Goal: Task Accomplishment & Management: Use online tool/utility

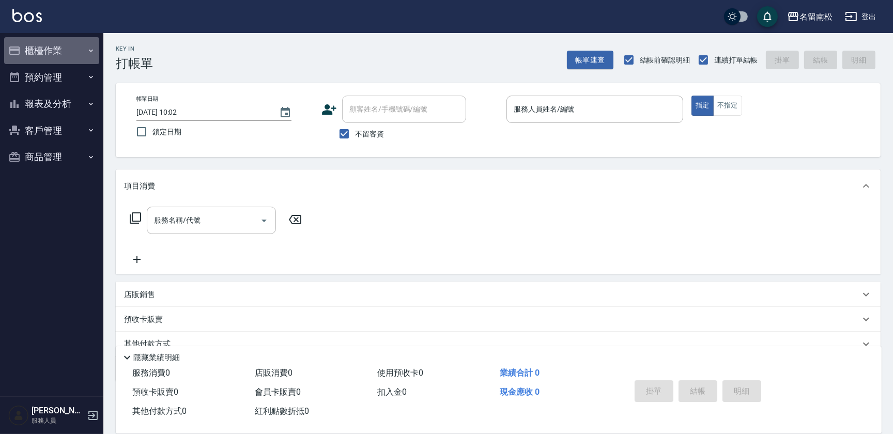
click at [77, 47] on button "櫃檯作業" at bounding box center [51, 50] width 95 height 27
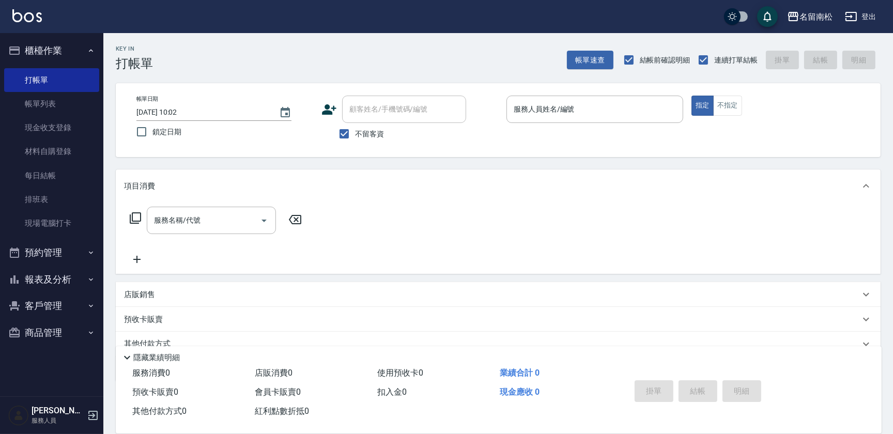
click at [88, 276] on icon "button" at bounding box center [91, 280] width 8 height 8
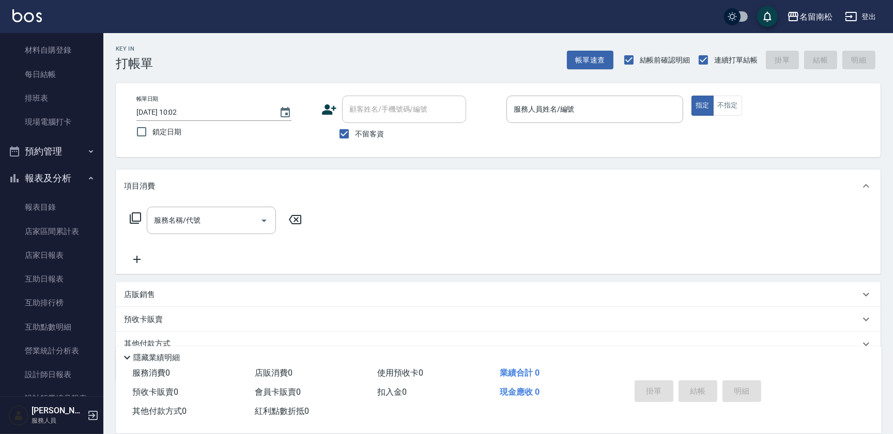
scroll to position [113, 0]
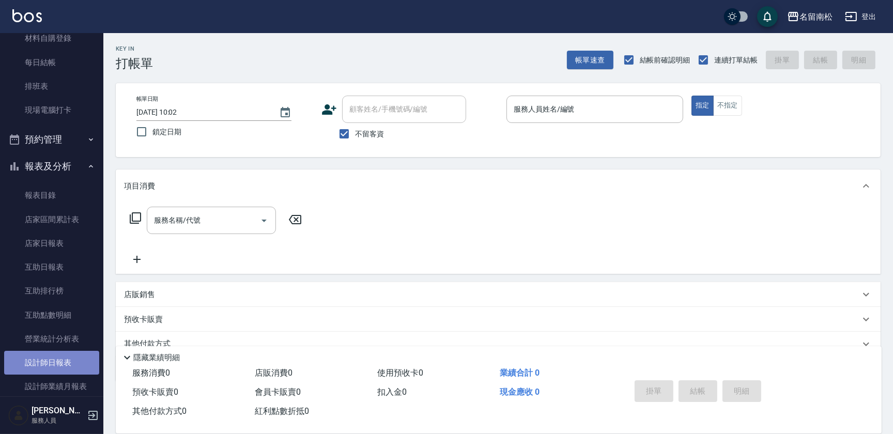
click at [74, 369] on link "設計師日報表" at bounding box center [51, 363] width 95 height 24
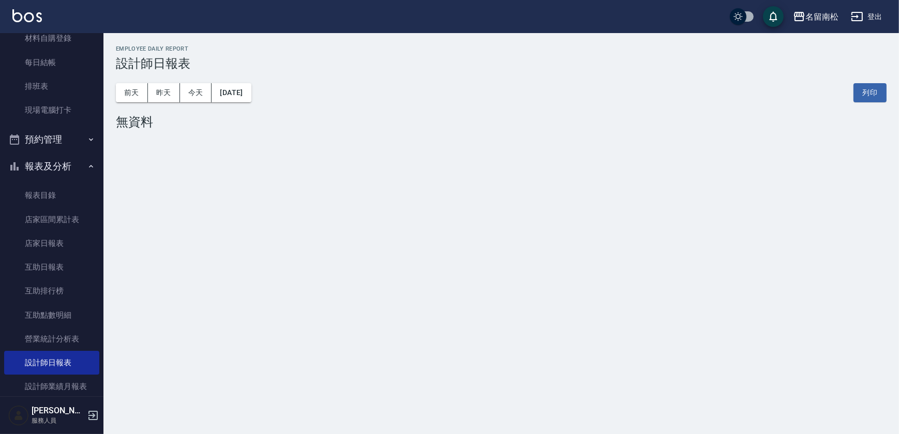
click at [248, 97] on button "[DATE]" at bounding box center [230, 92] width 39 height 19
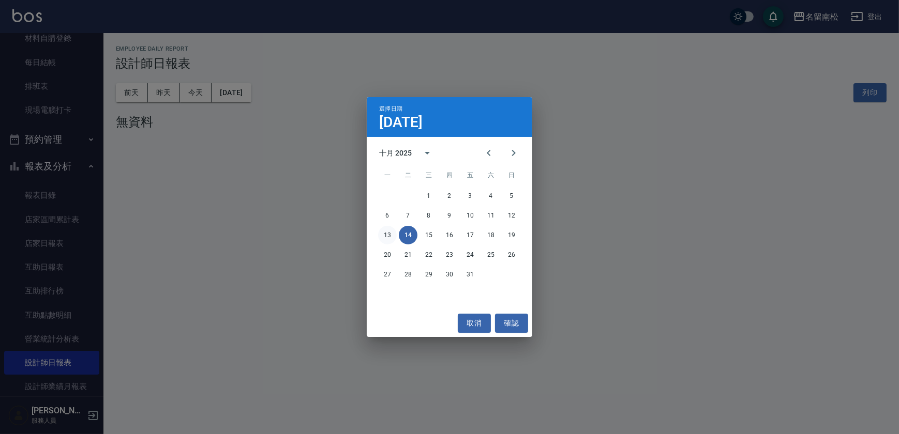
click at [390, 235] on button "13" at bounding box center [387, 235] width 19 height 19
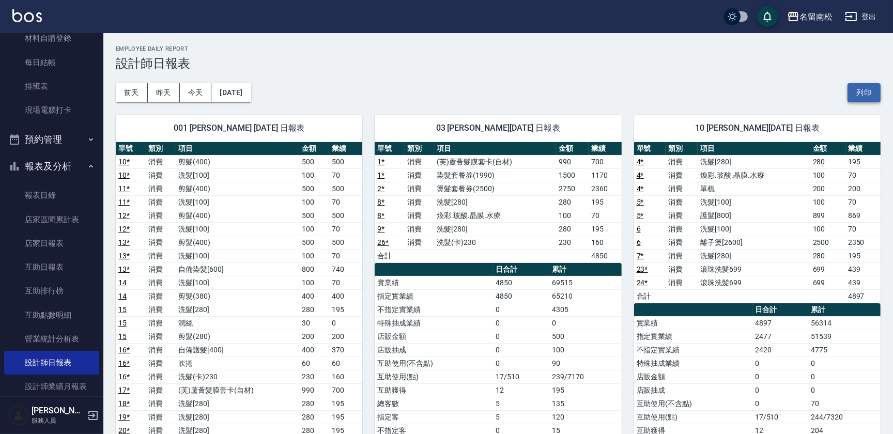
click at [869, 93] on button "列印" at bounding box center [864, 92] width 33 height 19
click at [67, 232] on link "店家日報表" at bounding box center [51, 244] width 95 height 24
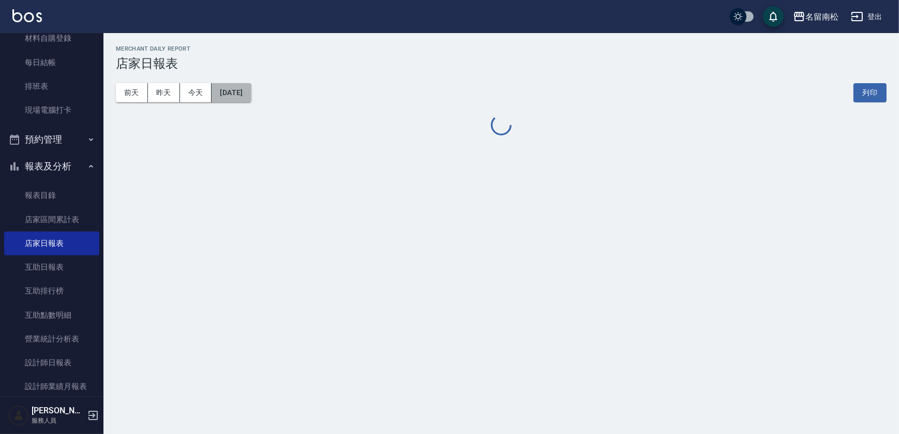
click at [251, 92] on button "[DATE]" at bounding box center [230, 92] width 39 height 19
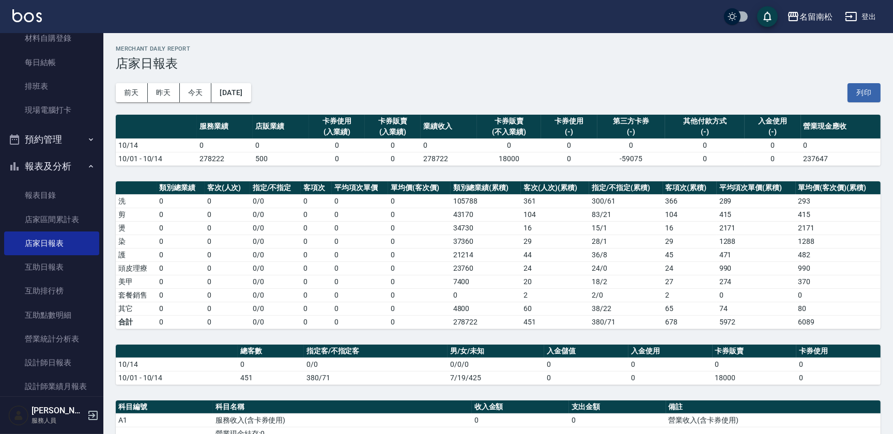
click at [390, 237] on td "0" at bounding box center [419, 241] width 62 height 13
click at [237, 96] on button "[DATE]" at bounding box center [230, 92] width 39 height 19
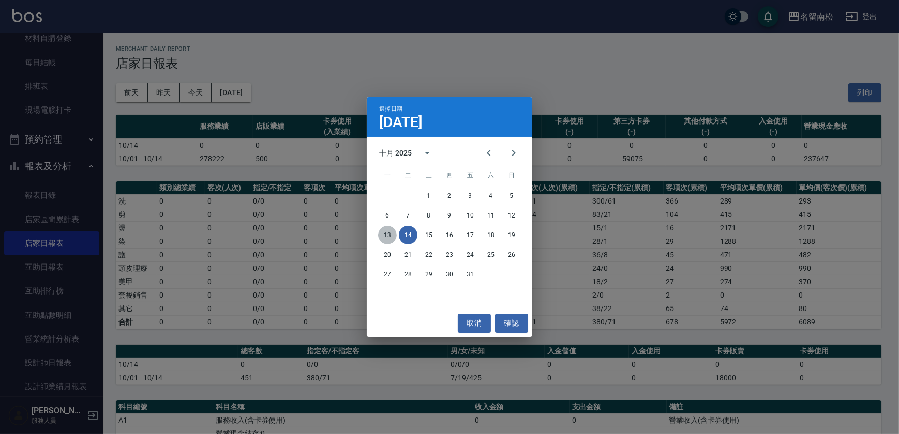
click at [389, 232] on button "13" at bounding box center [387, 235] width 19 height 19
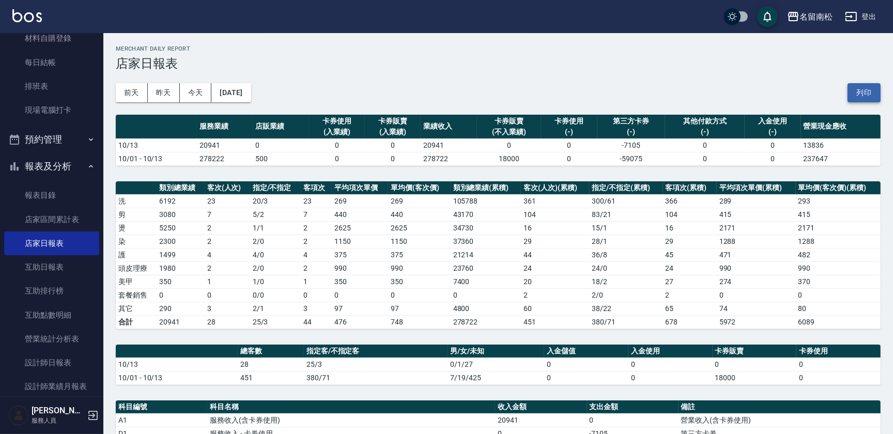
click at [859, 87] on button "列印" at bounding box center [864, 92] width 33 height 19
click at [61, 266] on link "互助日報表" at bounding box center [51, 267] width 95 height 24
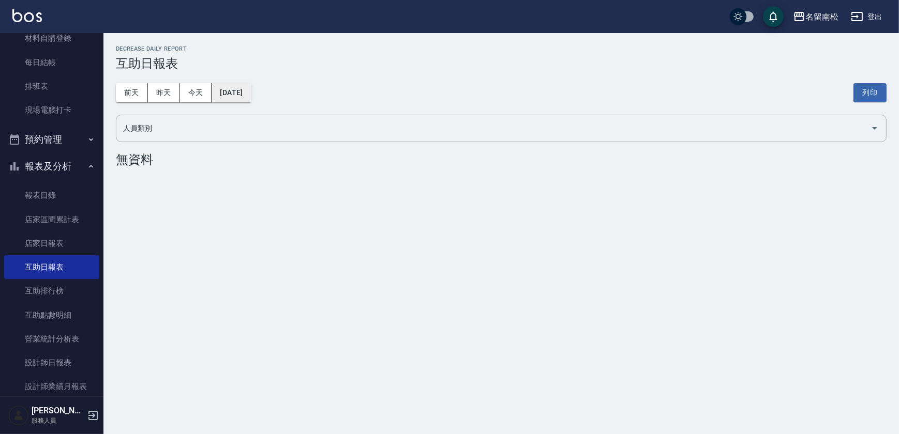
drag, startPoint x: 238, startPoint y: 80, endPoint x: 238, endPoint y: 89, distance: 8.8
click at [238, 89] on div "[DATE] [DATE] [DATE] [DATE] 列印" at bounding box center [501, 93] width 770 height 44
click at [238, 89] on button "[DATE]" at bounding box center [230, 92] width 39 height 19
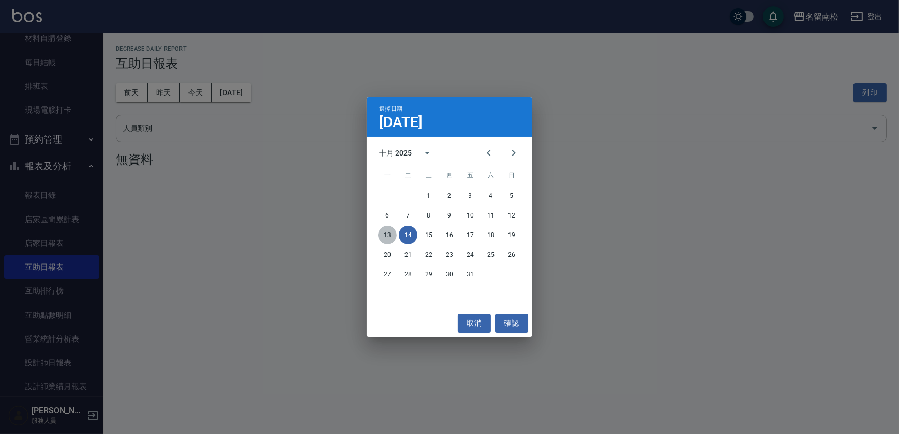
click at [387, 236] on button "13" at bounding box center [387, 235] width 19 height 19
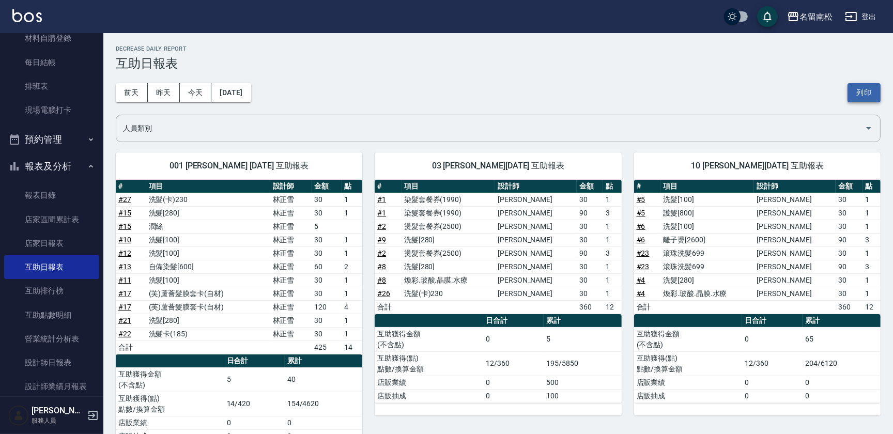
click at [865, 92] on button "列印" at bounding box center [864, 92] width 33 height 19
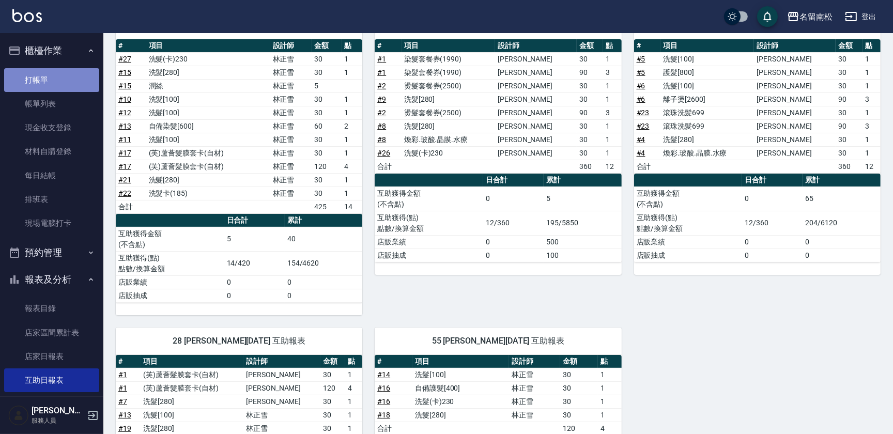
click at [56, 79] on link "打帳單" at bounding box center [51, 80] width 95 height 24
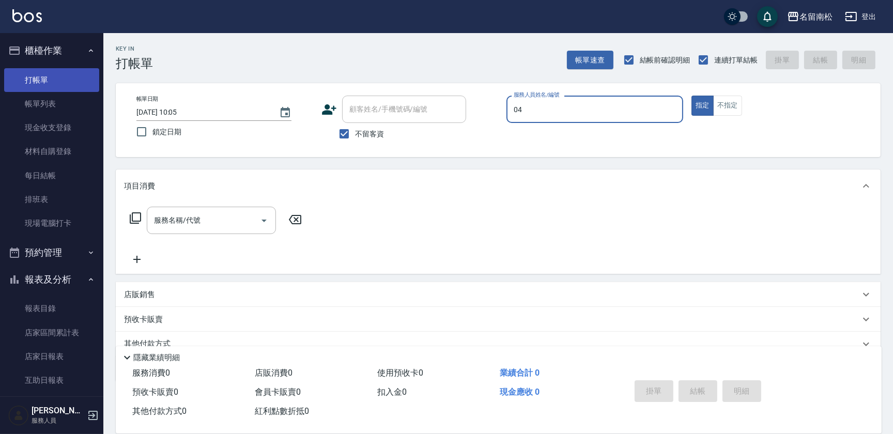
type input "[PERSON_NAME]04"
type button "true"
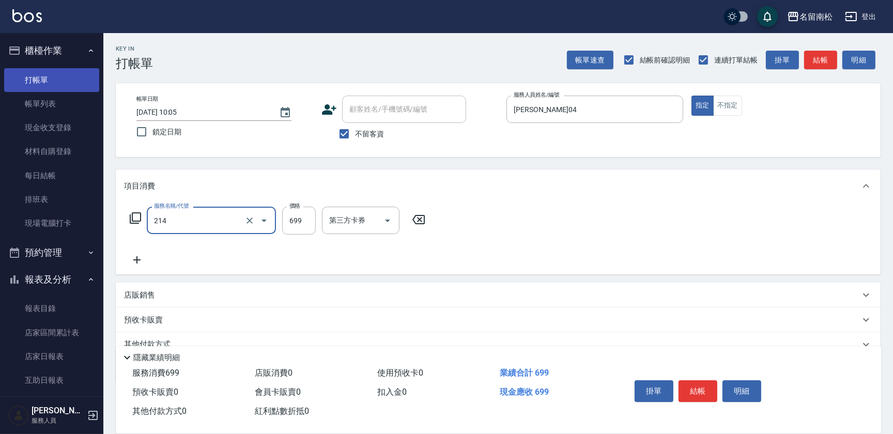
type input "滾珠洗髪699(214)"
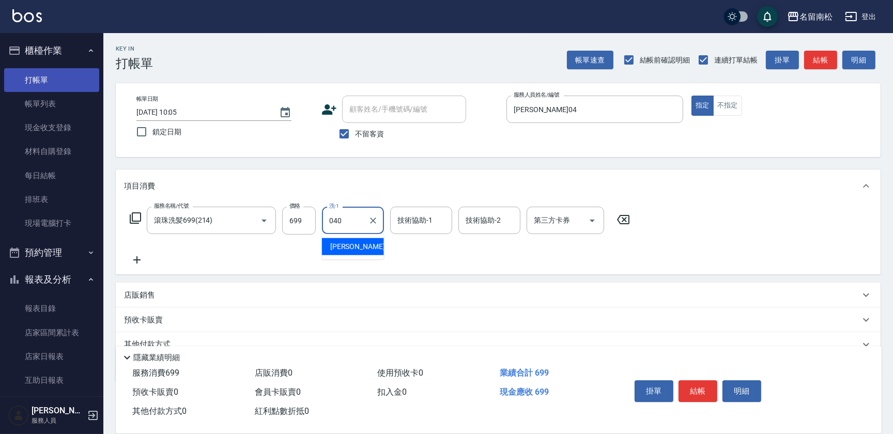
type input "040"
type input "王萬成-0"
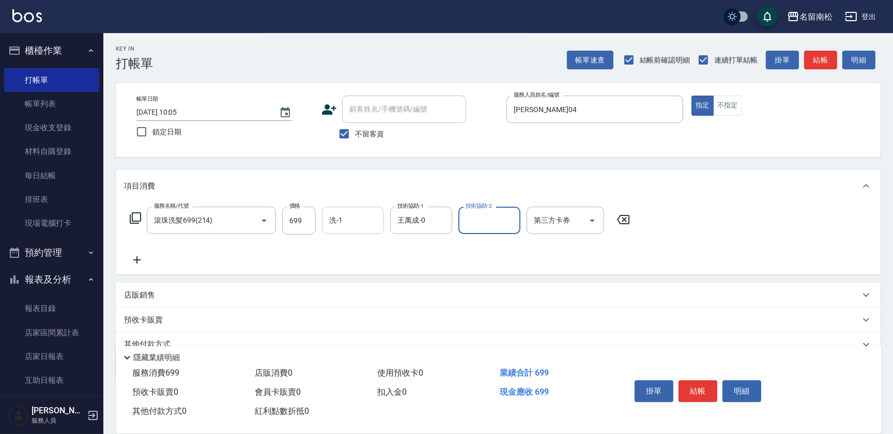
click at [336, 223] on input "洗-1" at bounding box center [353, 220] width 53 height 18
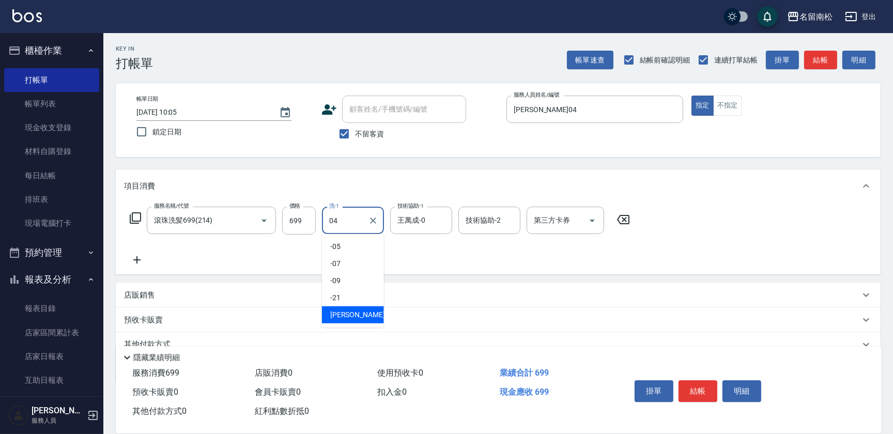
type input "[PERSON_NAME]04"
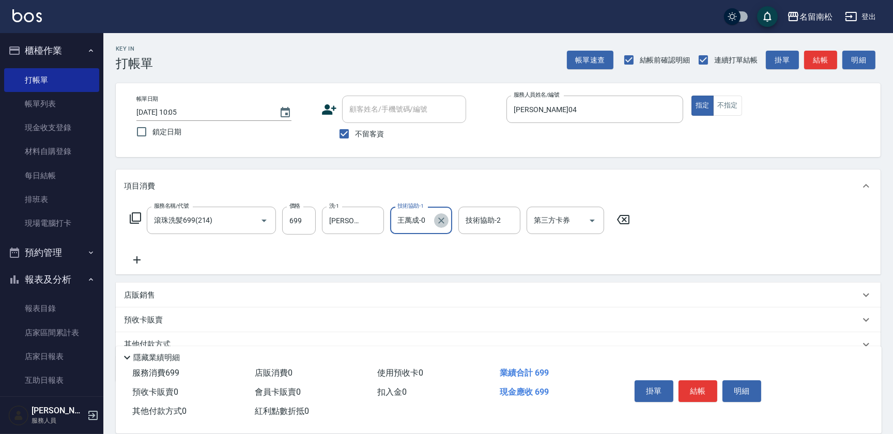
click at [444, 222] on icon "Clear" at bounding box center [441, 221] width 6 height 6
type input "[PERSON_NAME]04"
click at [368, 129] on span "不留客資" at bounding box center [369, 134] width 29 height 11
click at [355, 129] on input "不留客資" at bounding box center [345, 134] width 22 height 22
checkbox input "false"
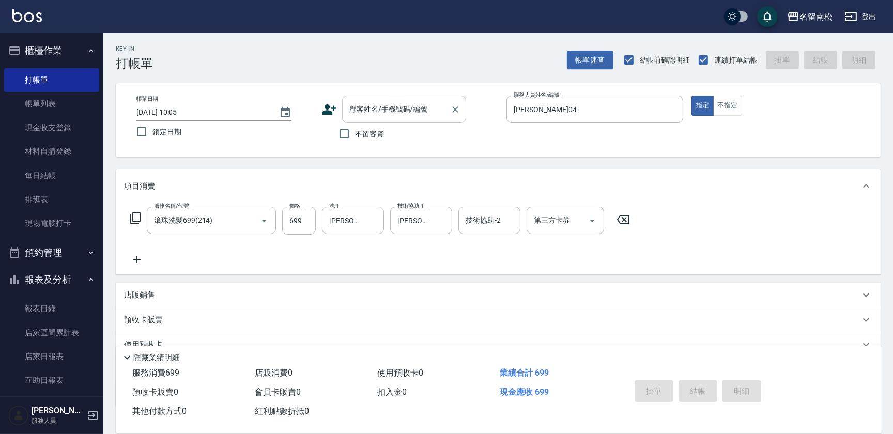
click at [382, 111] on input "顧客姓名/手機號碼/編號" at bounding box center [396, 109] width 99 height 18
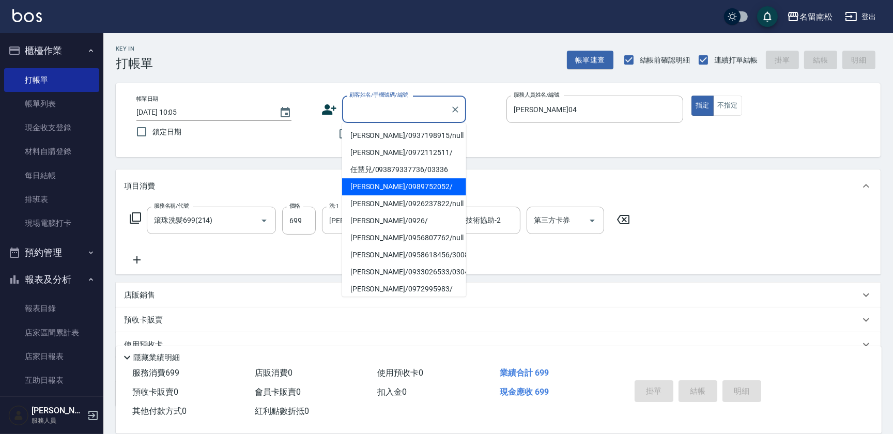
click at [389, 183] on li "[PERSON_NAME]/0989752052/" at bounding box center [404, 186] width 124 height 17
type input "[PERSON_NAME]/0989752052/"
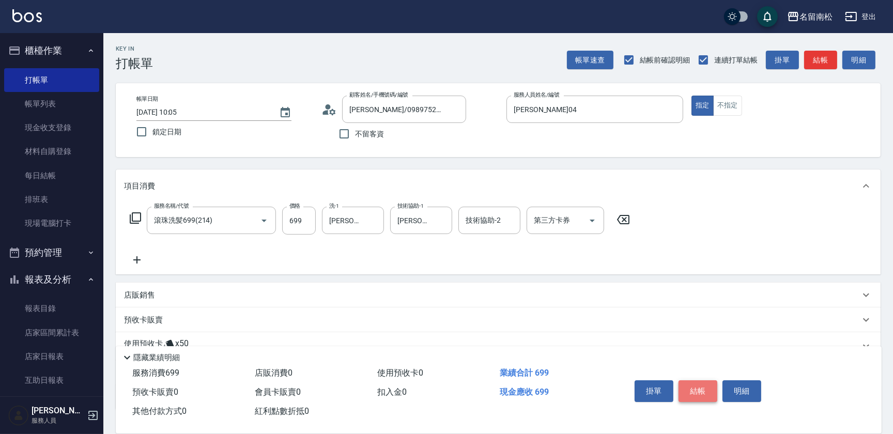
click at [710, 387] on button "結帳" at bounding box center [698, 392] width 39 height 22
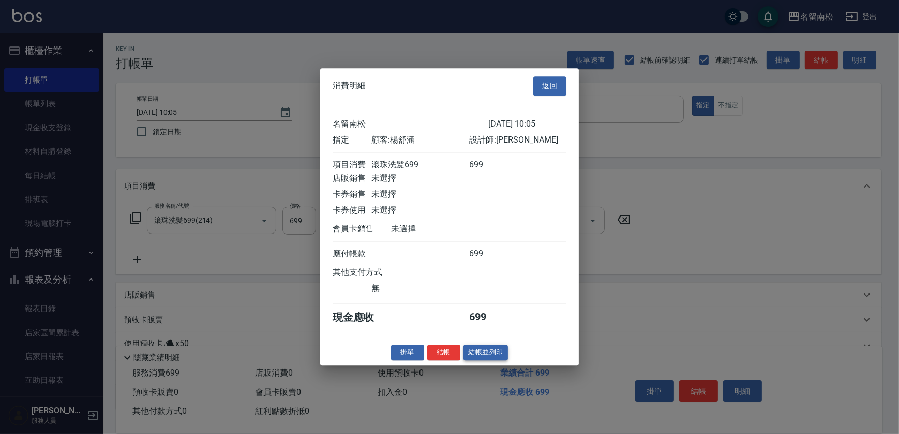
click at [477, 354] on button "結帳並列印" at bounding box center [485, 353] width 45 height 16
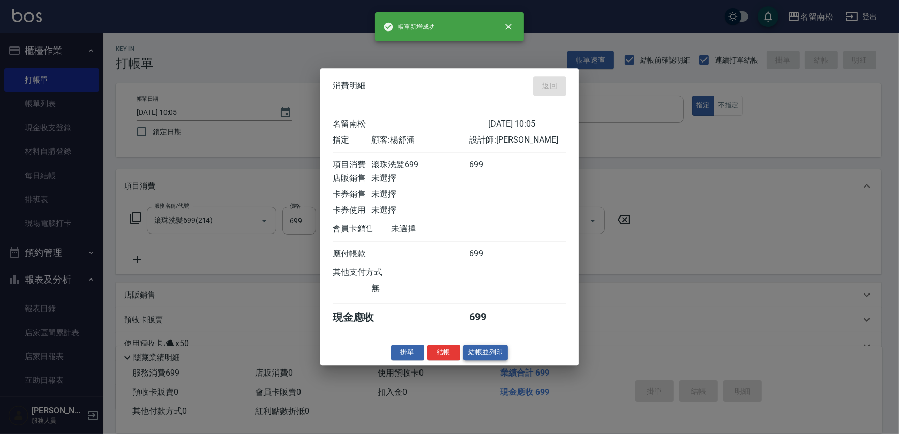
type input "[DATE] 10:10"
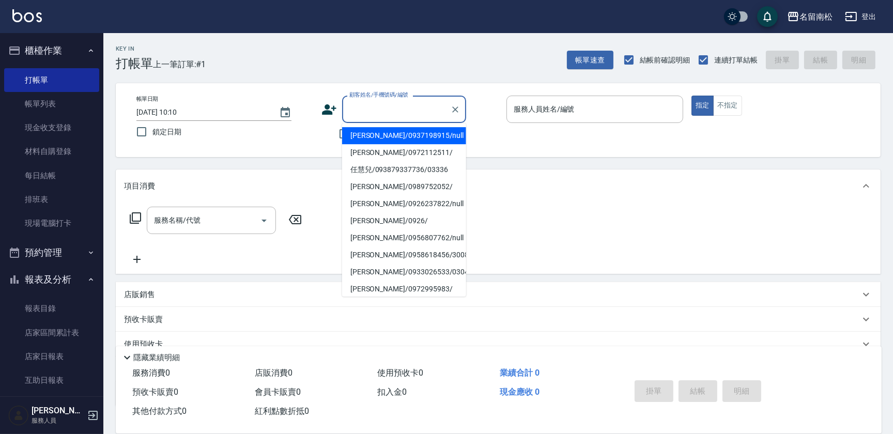
click at [383, 114] on input "顧客姓名/手機號碼/編號" at bounding box center [396, 109] width 99 height 18
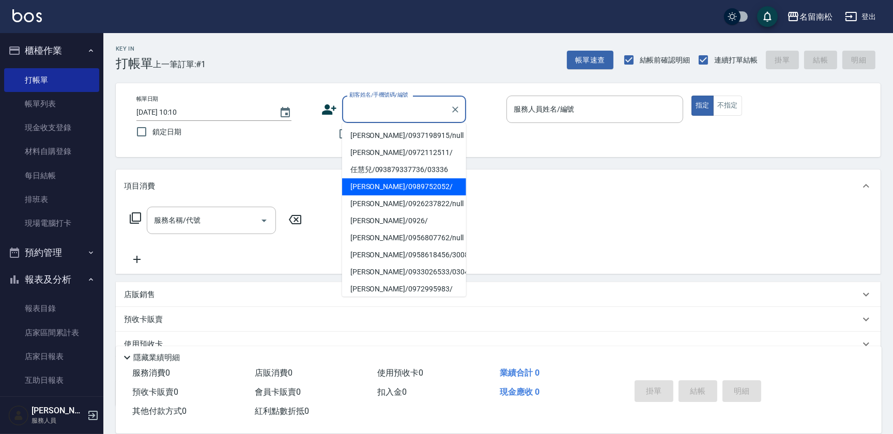
click at [399, 184] on li "[PERSON_NAME]/0989752052/" at bounding box center [404, 186] width 124 height 17
type input "[PERSON_NAME]/0989752052/"
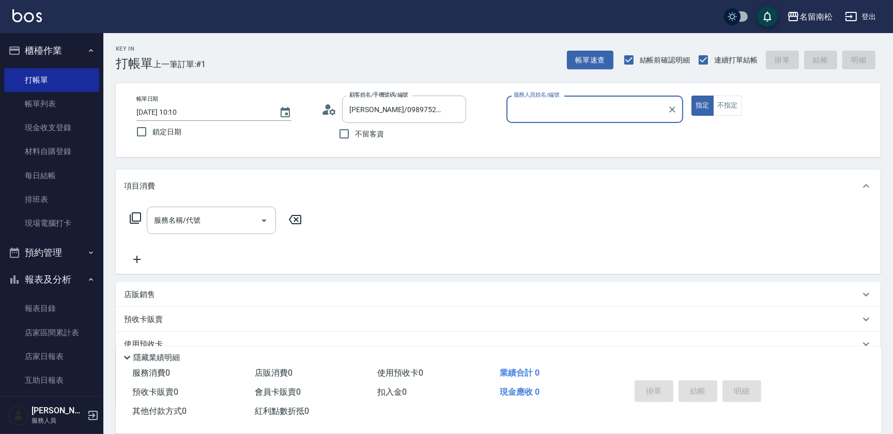
type input "[PERSON_NAME]04"
click at [692, 96] on button "指定" at bounding box center [703, 106] width 22 height 20
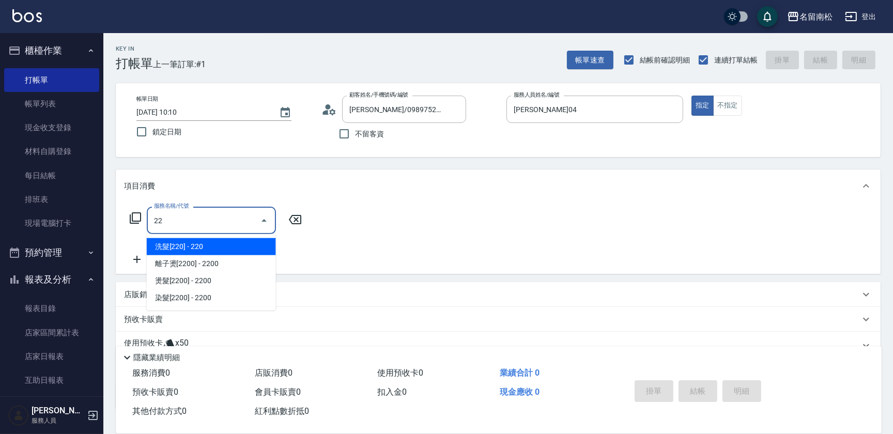
type input "223"
type input "洗髮卡券[210](222)"
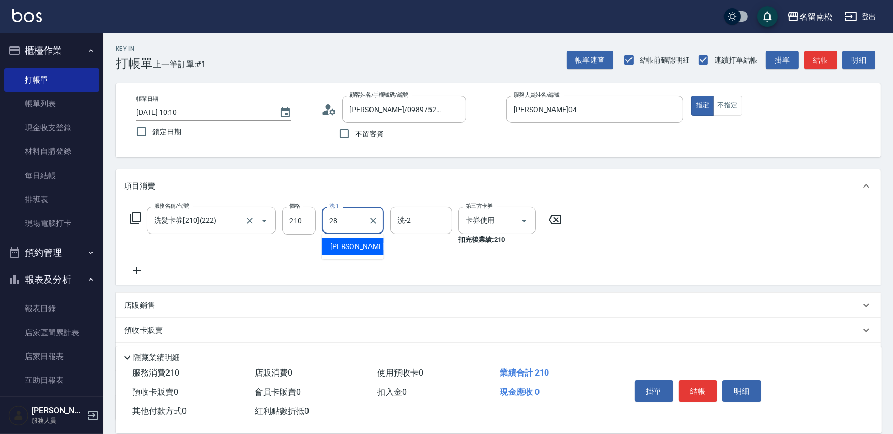
type input "[PERSON_NAME]-28"
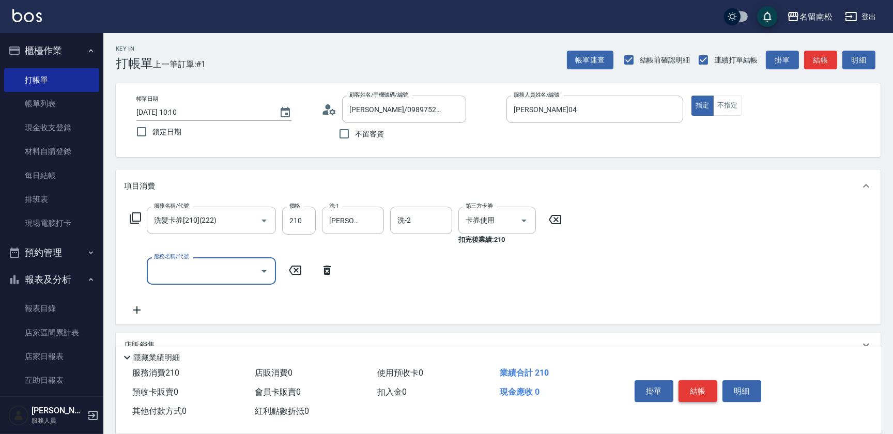
click at [689, 387] on button "結帳" at bounding box center [698, 392] width 39 height 22
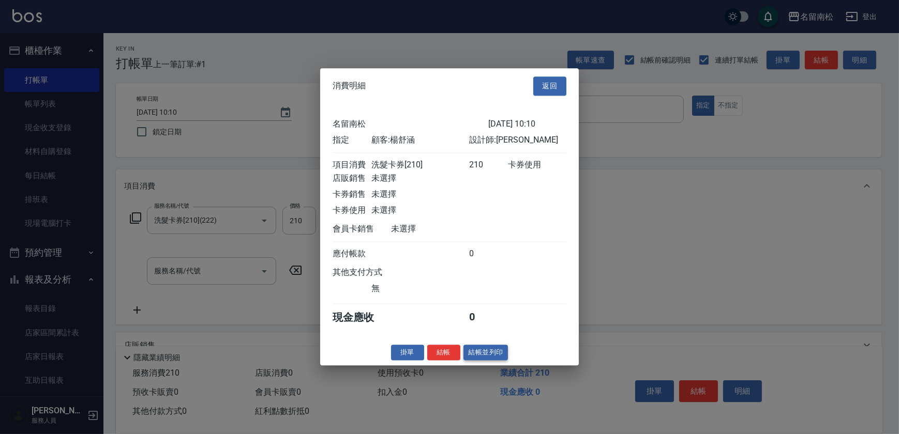
click at [492, 356] on button "結帳並列印" at bounding box center [485, 353] width 45 height 16
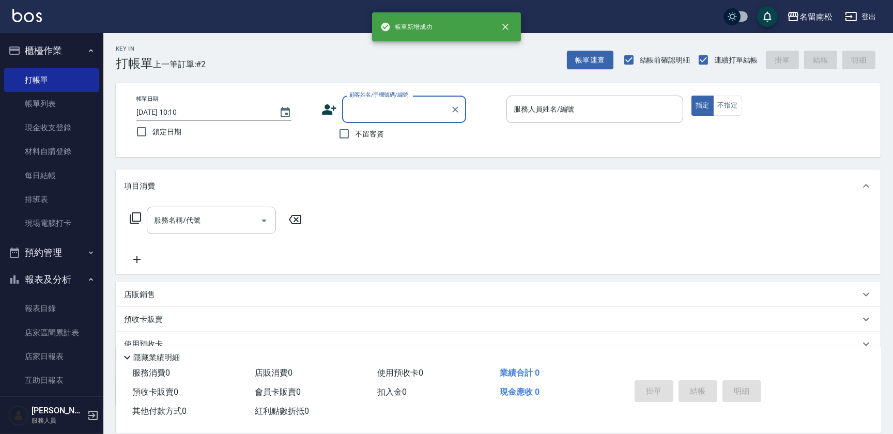
click at [412, 110] on div "顧客姓名/手機號碼/編號 顧客姓名/手機號碼/編號" at bounding box center [404, 109] width 124 height 27
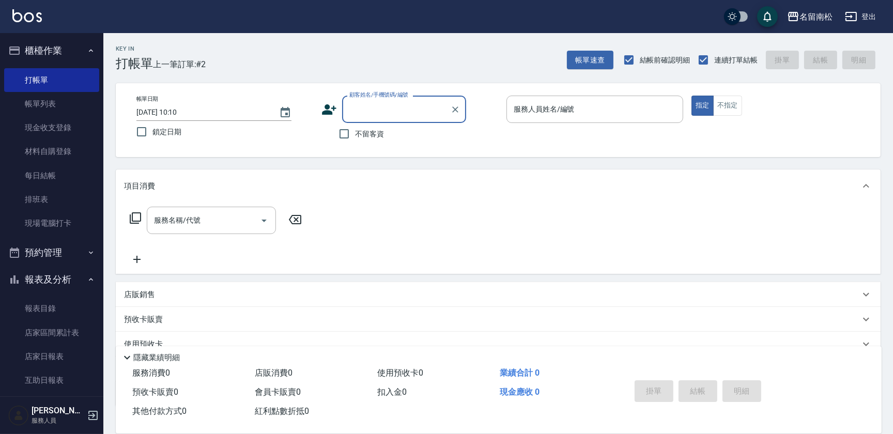
click at [412, 98] on div "顧客姓名/手機號碼/編號" at bounding box center [404, 109] width 124 height 27
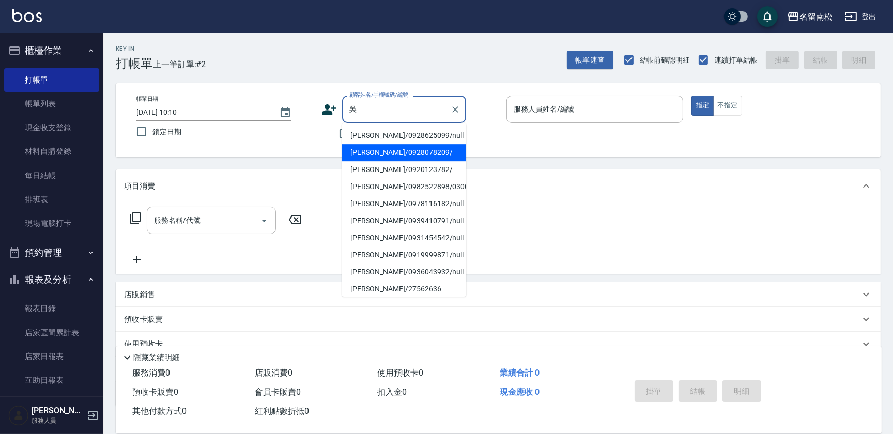
click at [412, 159] on li "[PERSON_NAME]/0928078209/" at bounding box center [404, 152] width 124 height 17
type input "[PERSON_NAME]/0928078209/"
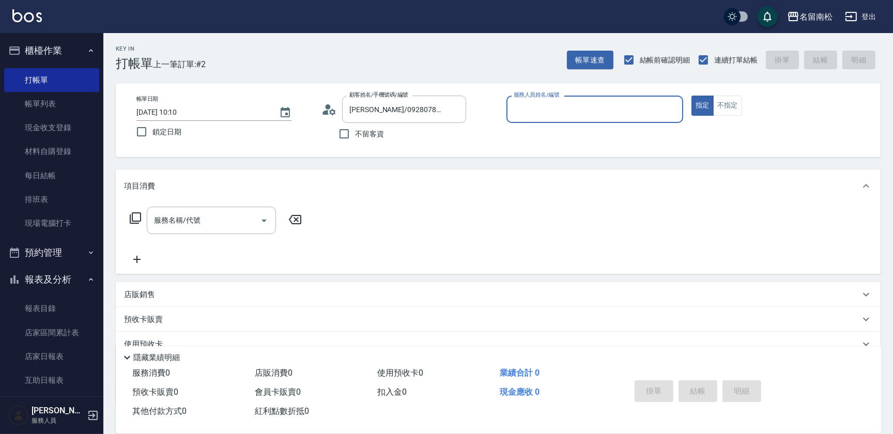
type input "[PERSON_NAME]04"
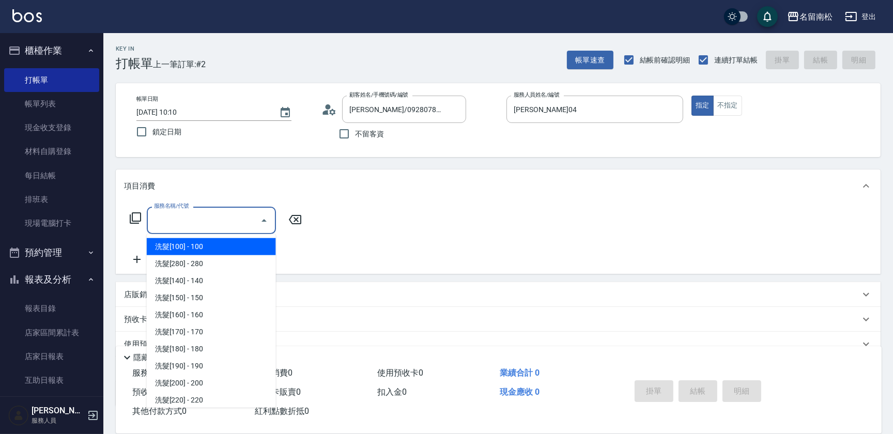
click at [202, 219] on input "服務名稱/代號" at bounding box center [203, 220] width 104 height 18
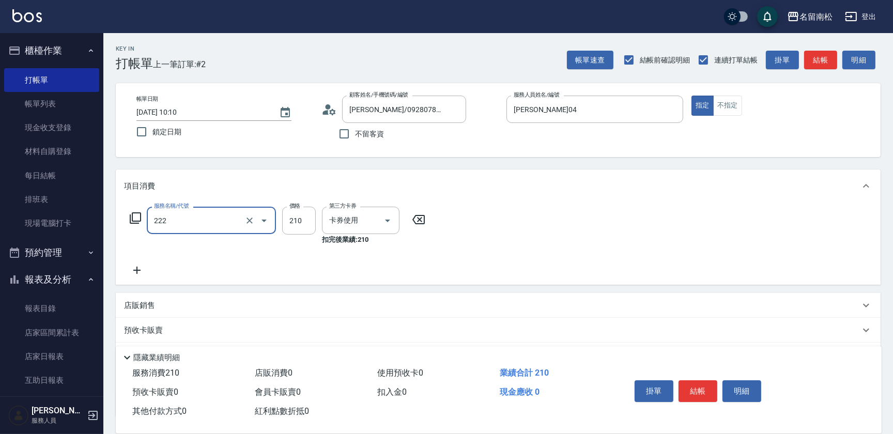
type input "洗髮卡券[210](222)"
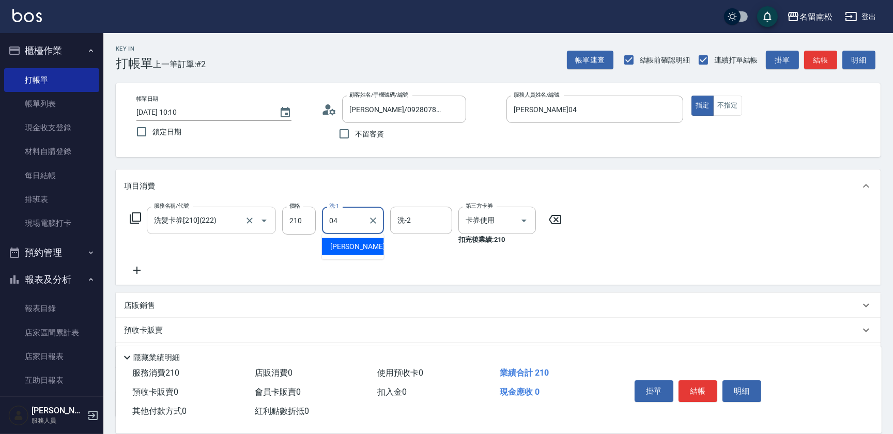
type input "[PERSON_NAME]04"
click at [700, 395] on button "結帳" at bounding box center [698, 392] width 39 height 22
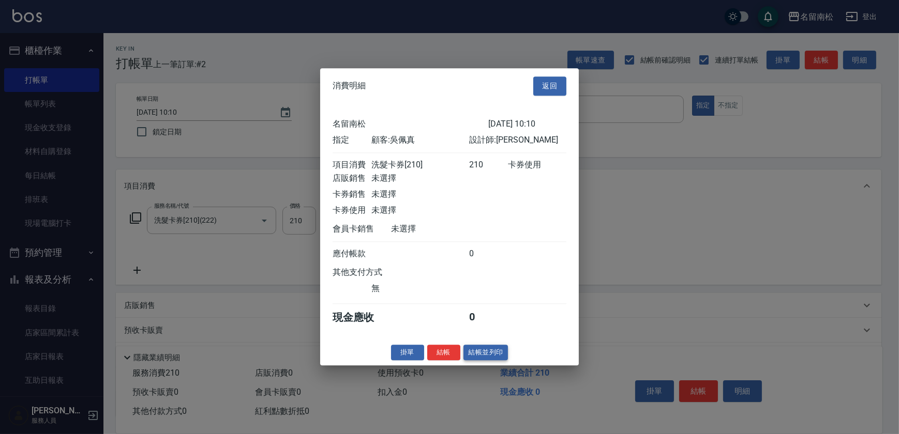
click at [470, 352] on button "結帳並列印" at bounding box center [485, 353] width 45 height 16
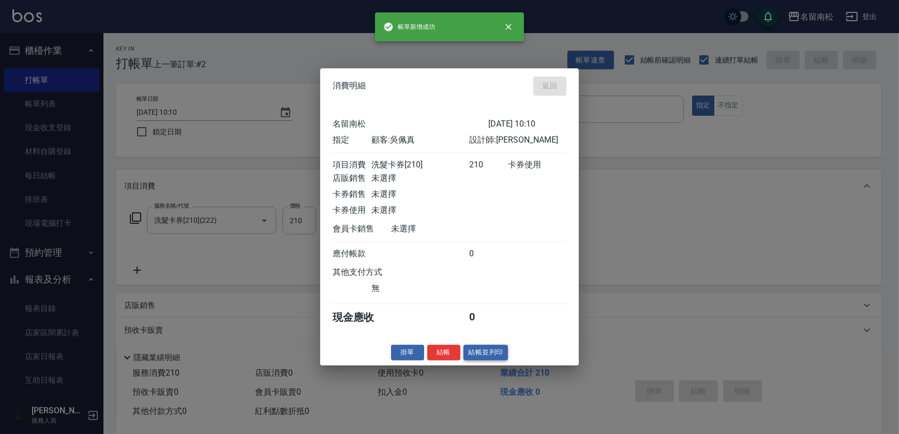
type input "[DATE] 10:11"
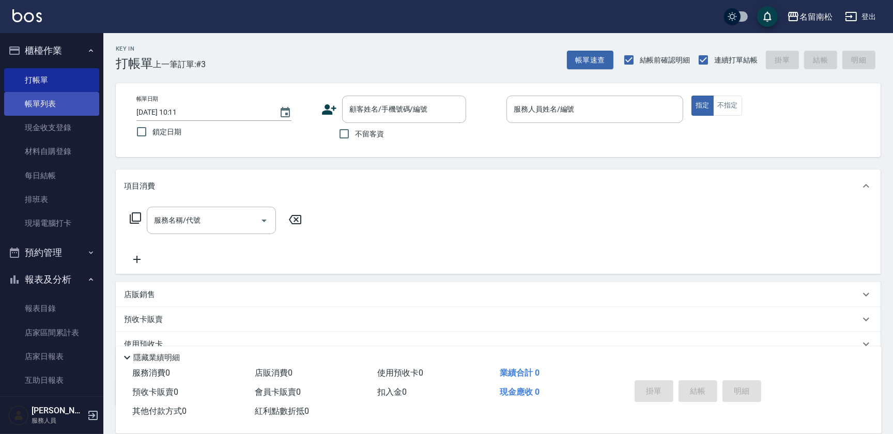
click at [52, 102] on link "帳單列表" at bounding box center [51, 104] width 95 height 24
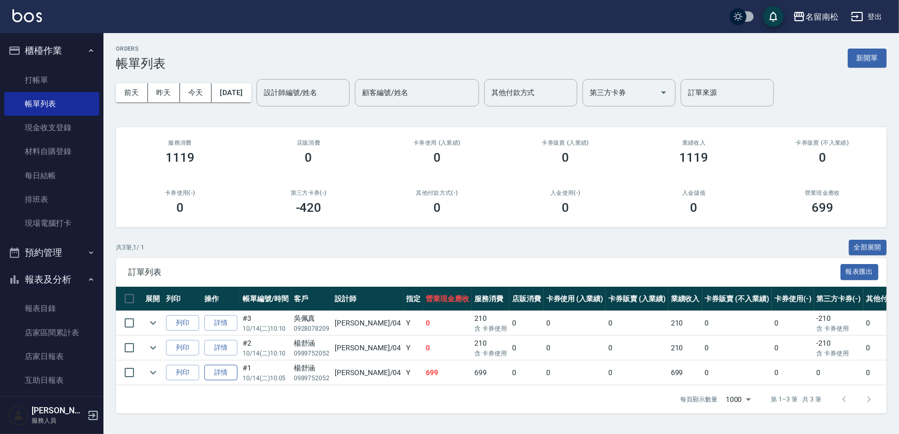
click at [232, 371] on link "詳情" at bounding box center [220, 373] width 33 height 16
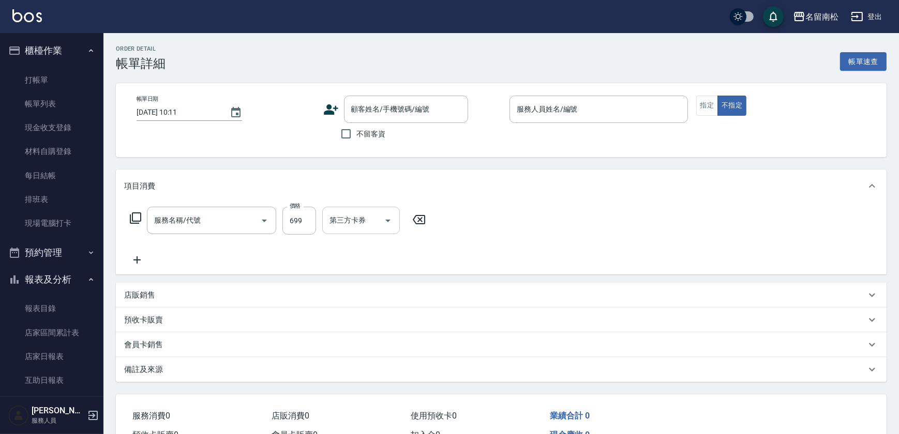
type input "[DATE] 10:05"
type input "[PERSON_NAME]04"
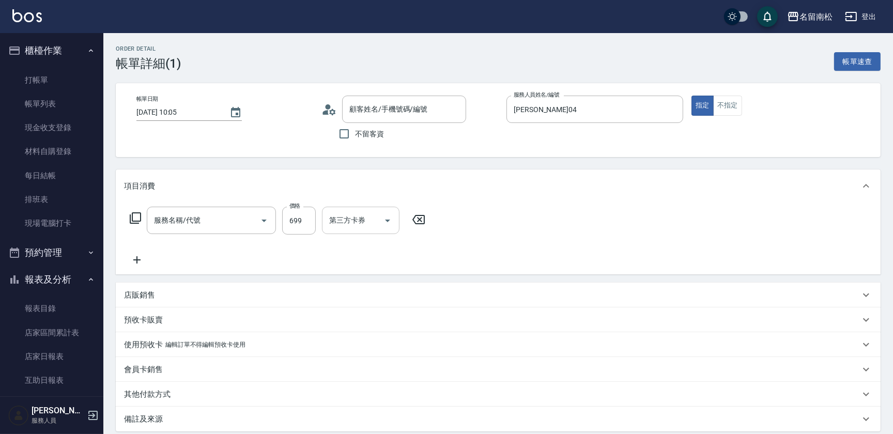
type input "滾珠洗髪699(214)"
type input "[PERSON_NAME]/0989752052/"
click at [376, 225] on icon "Clear" at bounding box center [373, 221] width 10 height 10
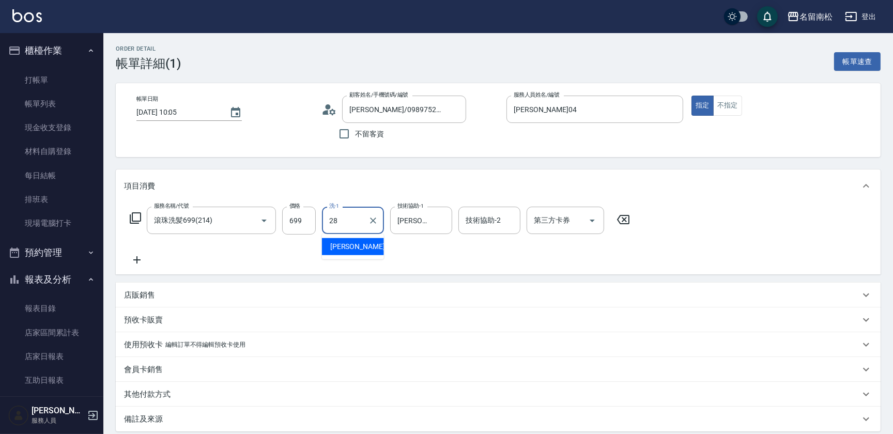
type input "[PERSON_NAME]-28"
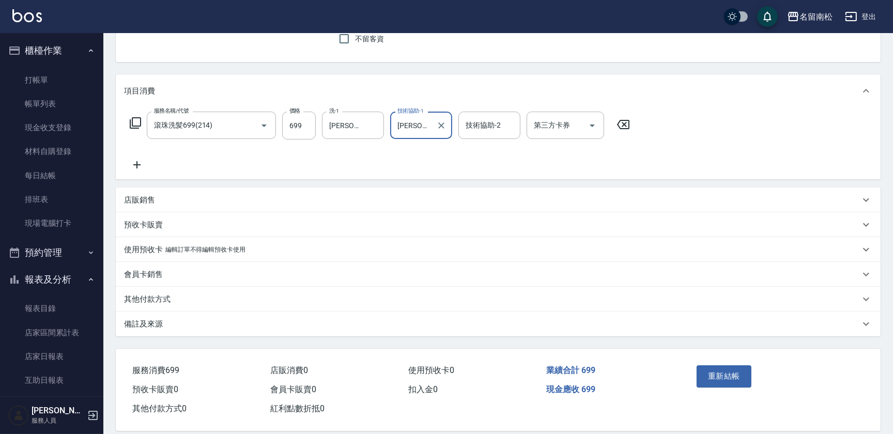
scroll to position [107, 0]
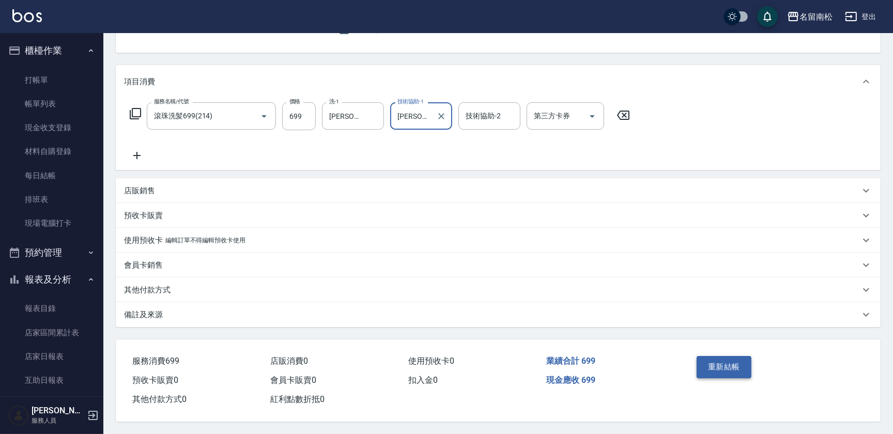
click at [703, 364] on button "重新結帳" at bounding box center [724, 367] width 55 height 22
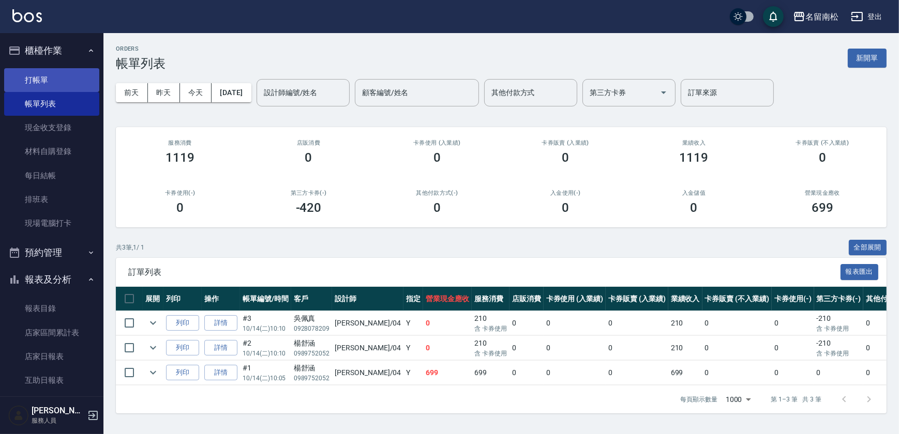
click at [34, 82] on link "打帳單" at bounding box center [51, 80] width 95 height 24
